Goal: Information Seeking & Learning: Learn about a topic

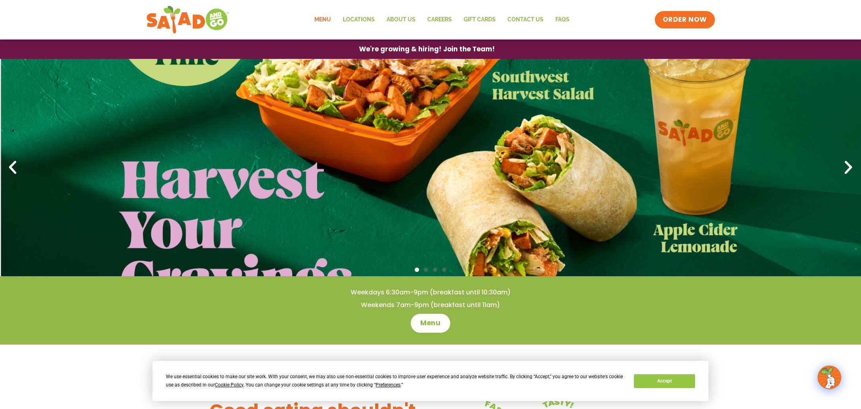
click at [318, 19] on link "Menu" at bounding box center [323, 20] width 28 height 18
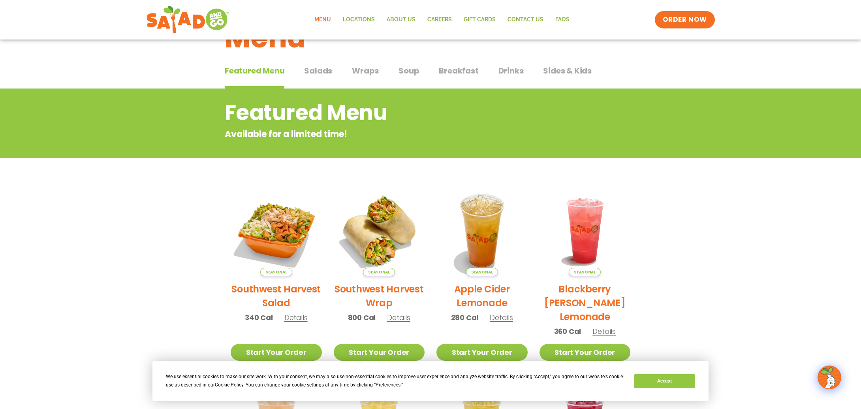
scroll to position [40, 0]
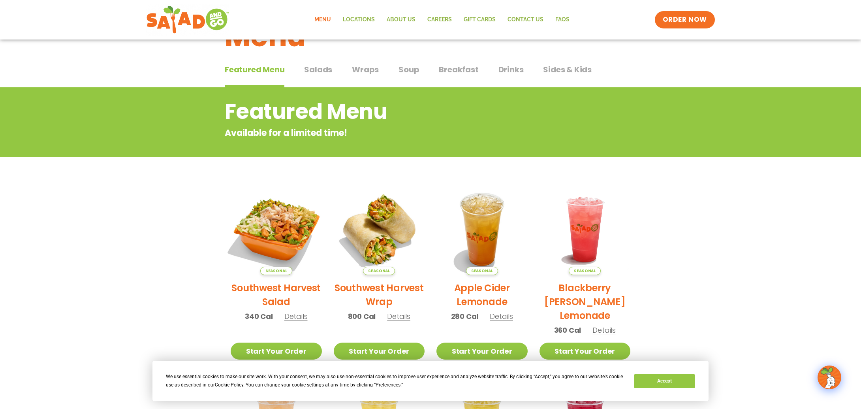
drag, startPoint x: 135, startPoint y: 165, endPoint x: 253, endPoint y: 192, distance: 121.6
click at [135, 164] on section "Featured Menu Available for a limited time! Seasonal Southwest Harvest Salad 34…" at bounding box center [430, 328] width 861 height 482
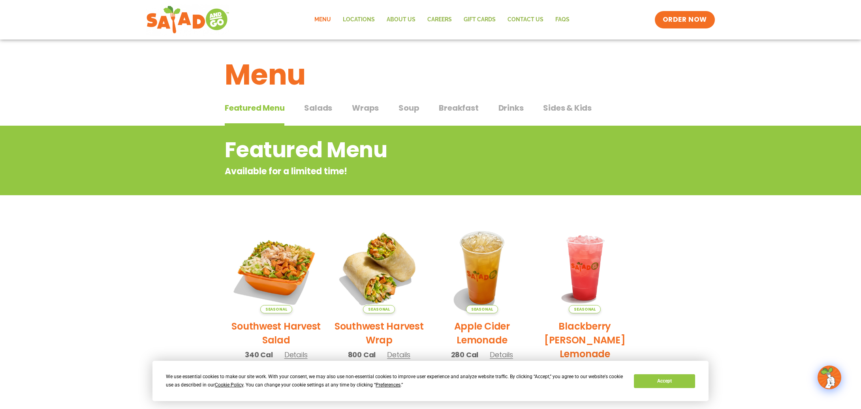
scroll to position [0, 0]
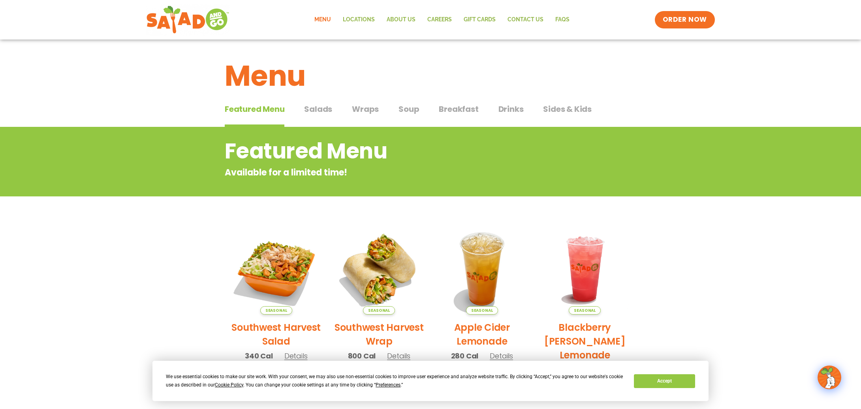
click at [319, 109] on span "Salads" at bounding box center [318, 109] width 28 height 12
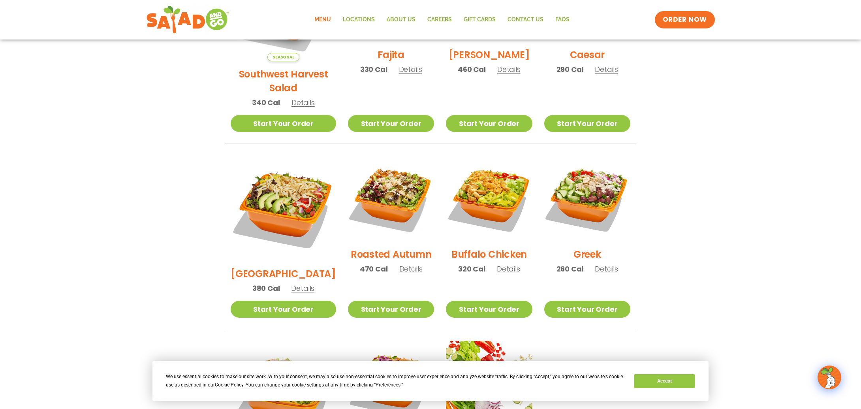
scroll to position [316, 0]
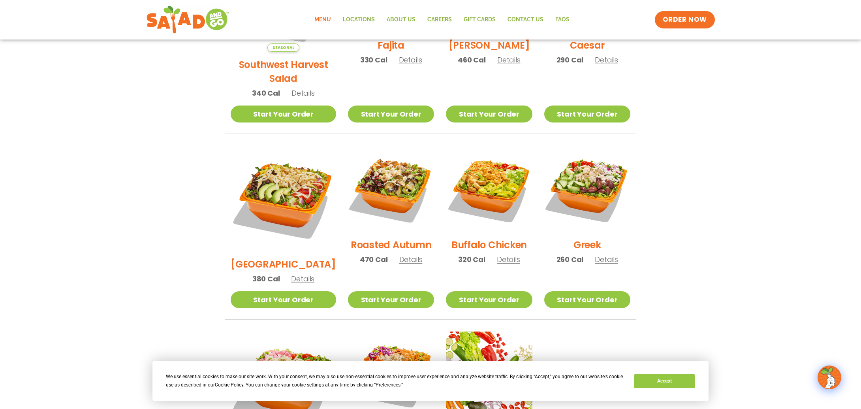
click at [601, 254] on span "Details" at bounding box center [606, 259] width 23 height 10
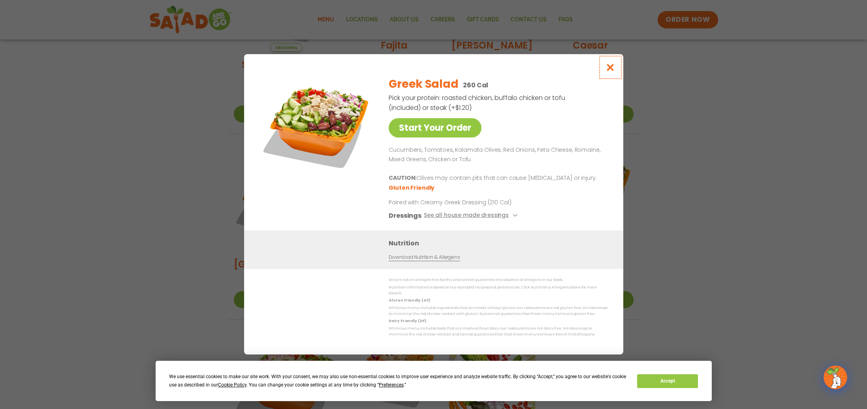
click at [612, 71] on icon "Close modal" at bounding box center [610, 67] width 10 height 8
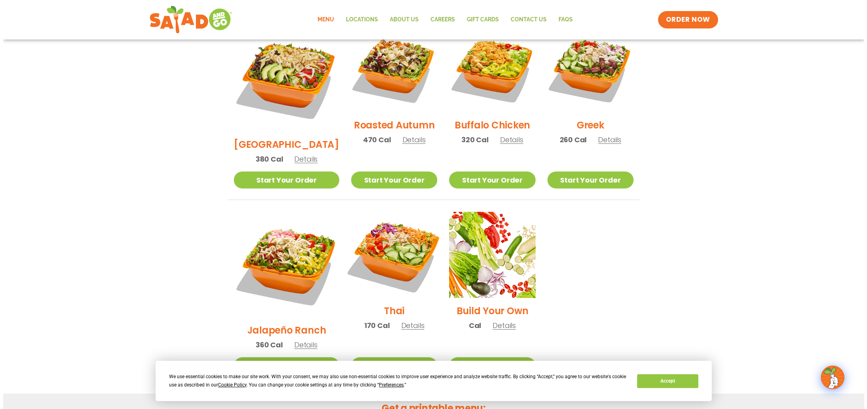
scroll to position [435, 0]
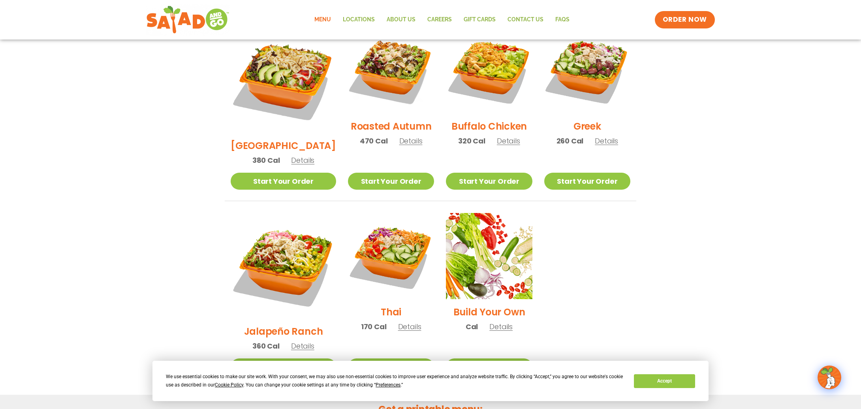
click at [398, 322] on span "Details" at bounding box center [409, 327] width 23 height 10
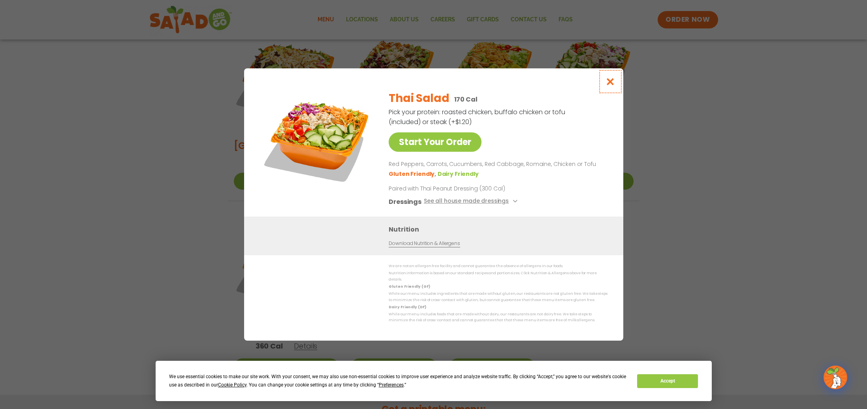
click at [610, 85] on icon "Close modal" at bounding box center [610, 81] width 10 height 8
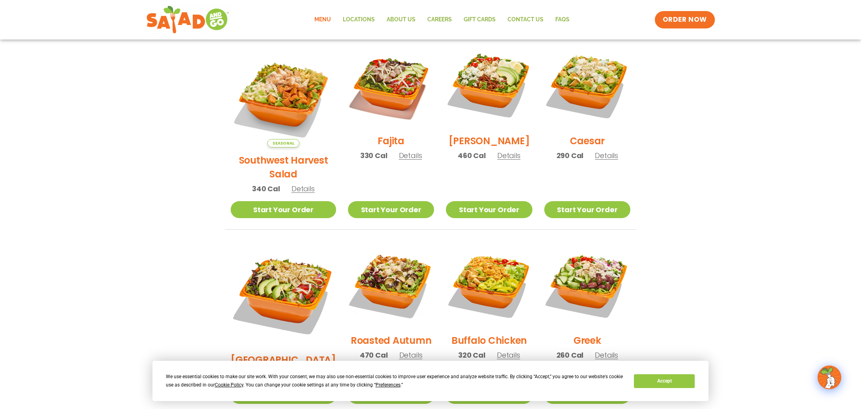
scroll to position [172, 0]
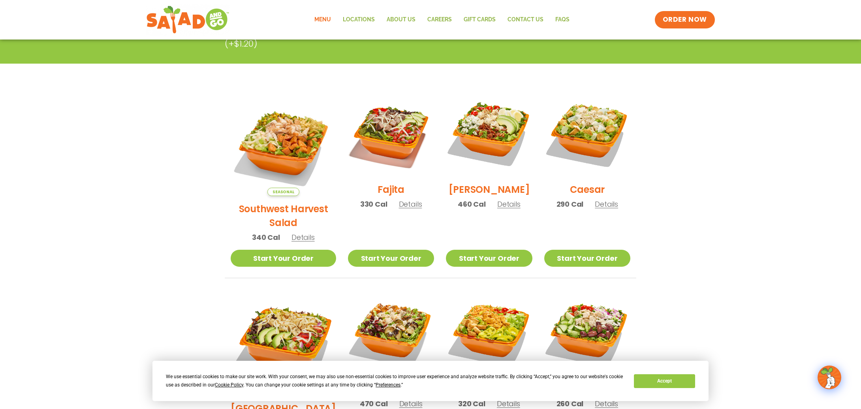
click at [498, 209] on span "Details" at bounding box center [508, 204] width 23 height 10
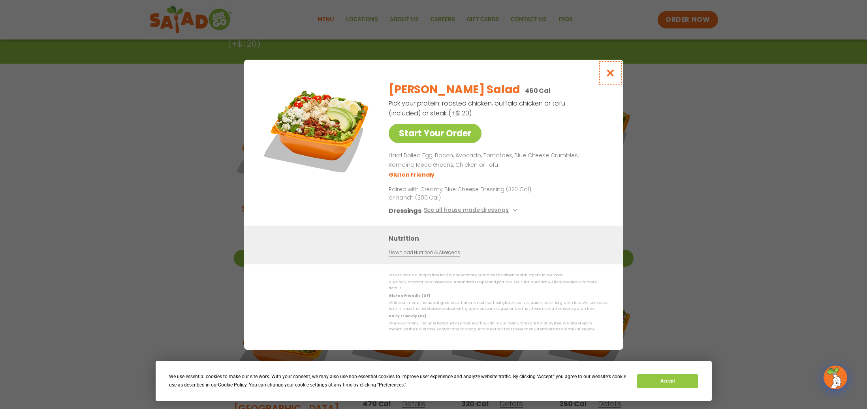
click at [607, 75] on icon "Close modal" at bounding box center [610, 73] width 10 height 8
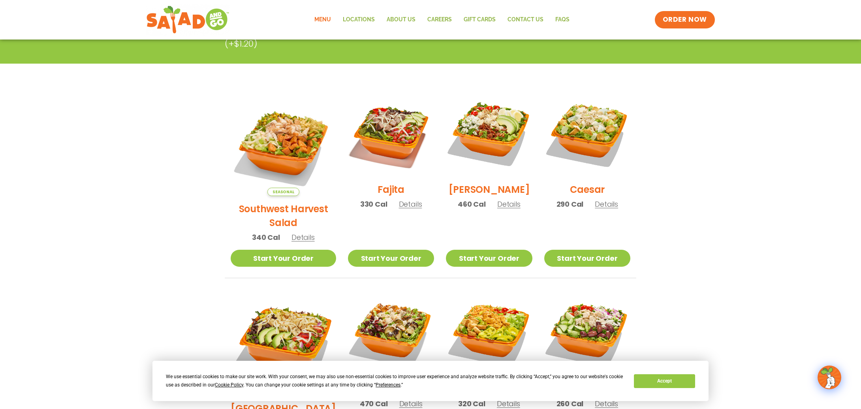
click at [399, 208] on span "Details" at bounding box center [410, 204] width 23 height 10
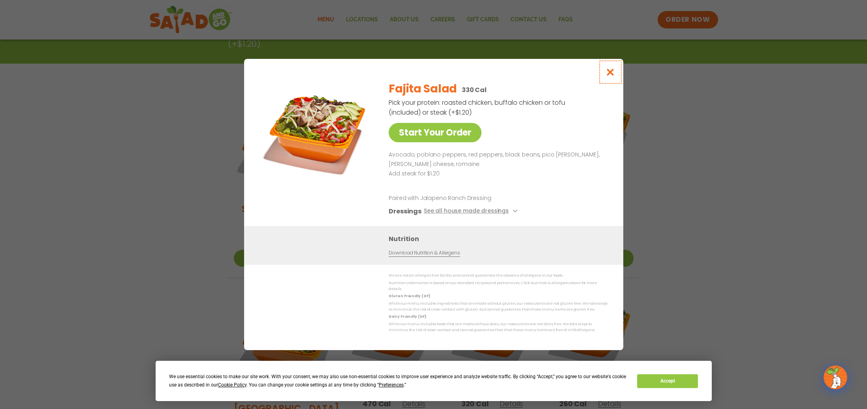
click at [610, 73] on icon "Close modal" at bounding box center [610, 72] width 10 height 8
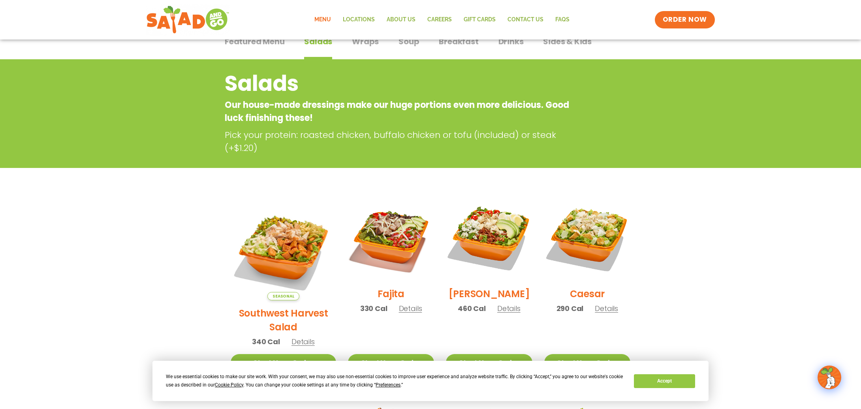
scroll to position [0, 0]
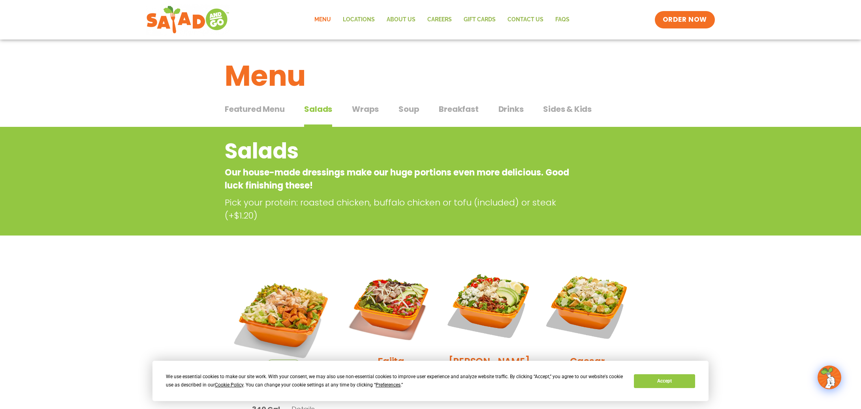
click at [362, 109] on span "Wraps" at bounding box center [365, 109] width 27 height 12
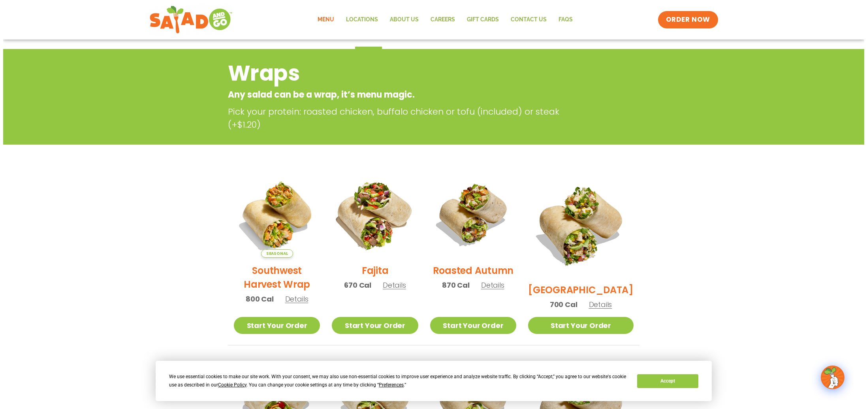
scroll to position [79, 0]
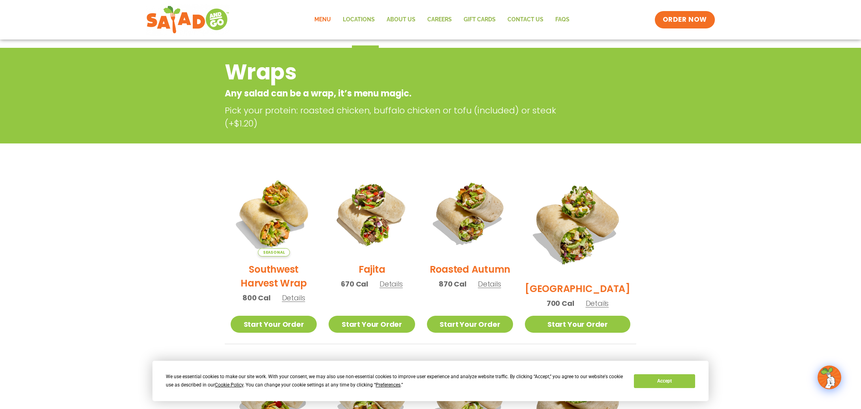
click at [496, 287] on span "Details" at bounding box center [489, 284] width 23 height 10
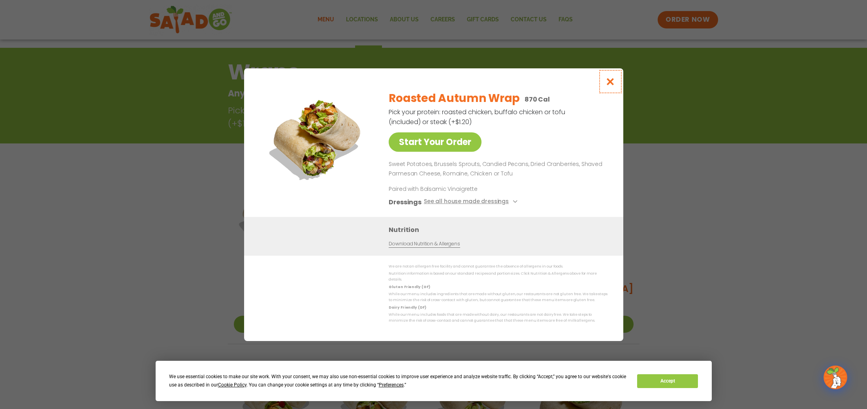
click at [611, 86] on icon "Close modal" at bounding box center [610, 81] width 10 height 8
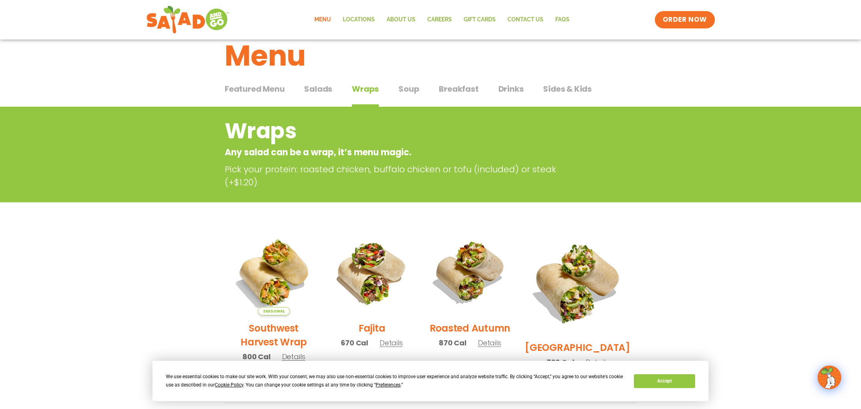
scroll to position [0, 0]
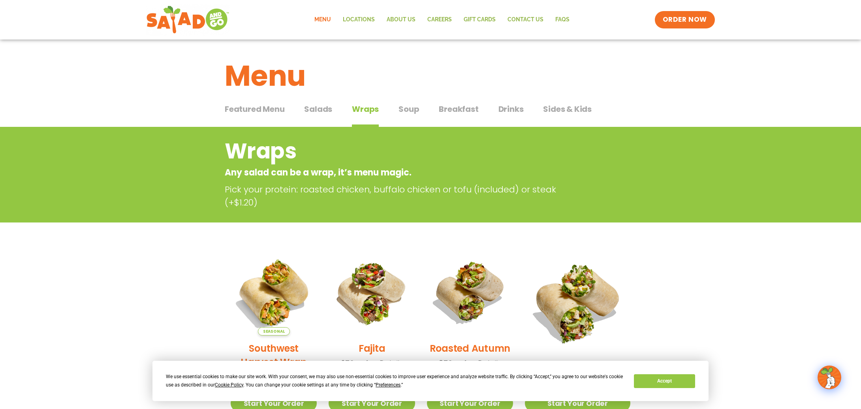
click at [407, 110] on span "Soup" at bounding box center [409, 109] width 21 height 12
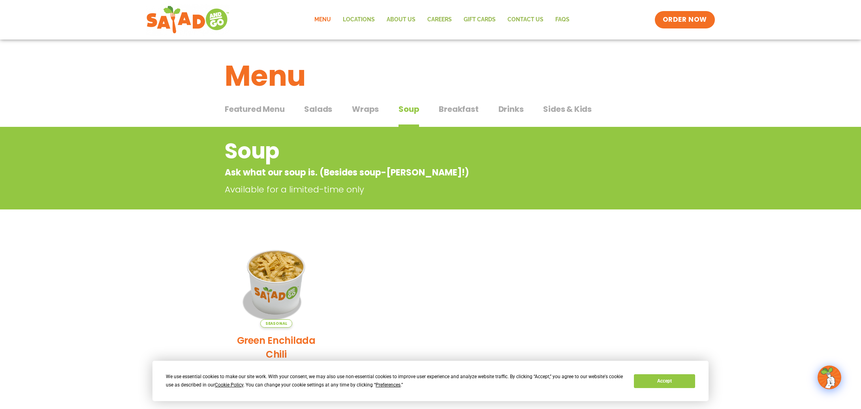
click at [247, 109] on span "Featured Menu" at bounding box center [255, 109] width 60 height 12
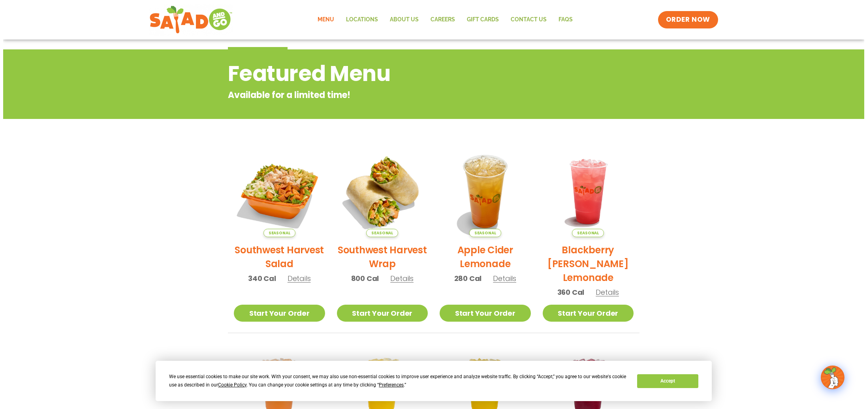
scroll to position [79, 0]
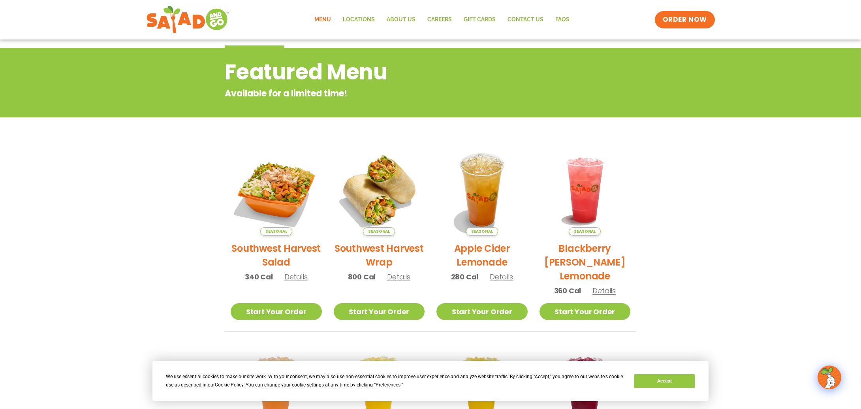
click at [294, 282] on p "340 Cal Details" at bounding box center [276, 276] width 63 height 11
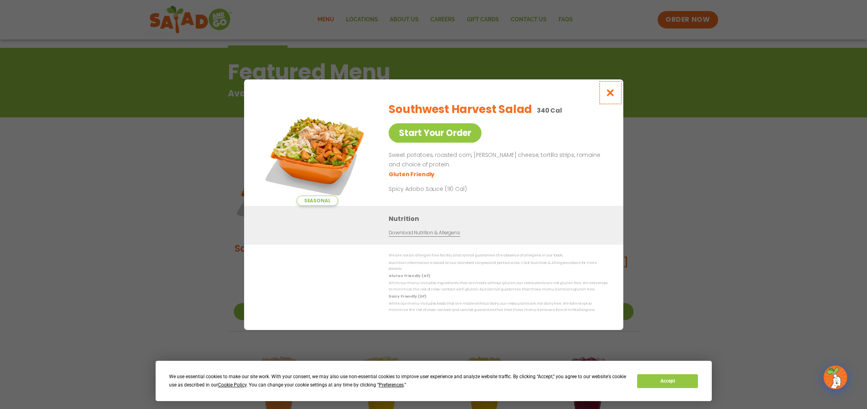
click at [610, 96] on icon "Close modal" at bounding box center [610, 93] width 10 height 8
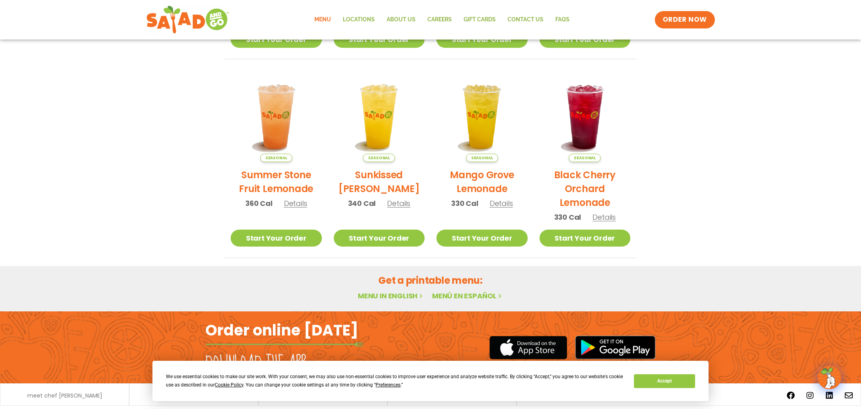
scroll to position [375, 0]
